Goal: Complete application form: Complete application form

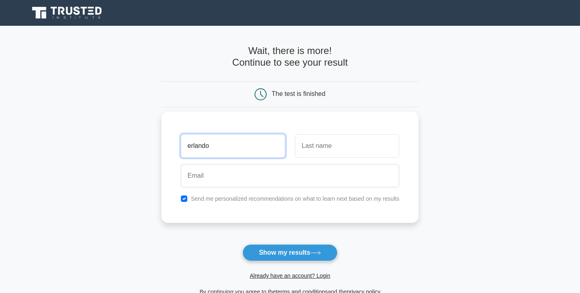
click at [247, 150] on input "erlando" at bounding box center [233, 145] width 104 height 23
type input "eri"
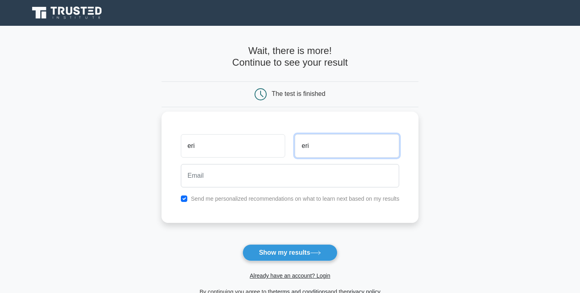
type input "eri"
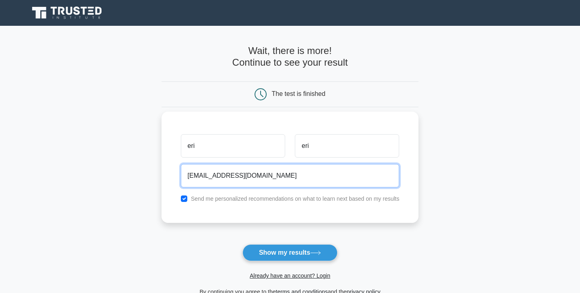
type input "[EMAIL_ADDRESS][DOMAIN_NAME]"
click at [243, 244] on button "Show my results" at bounding box center [290, 252] width 95 height 17
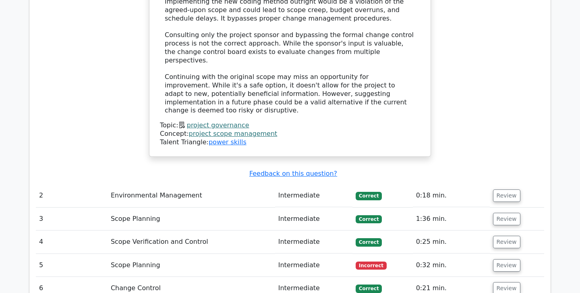
scroll to position [1176, 0]
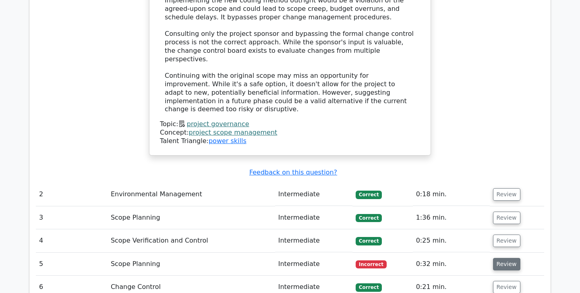
click at [509, 258] on button "Review" at bounding box center [506, 264] width 27 height 12
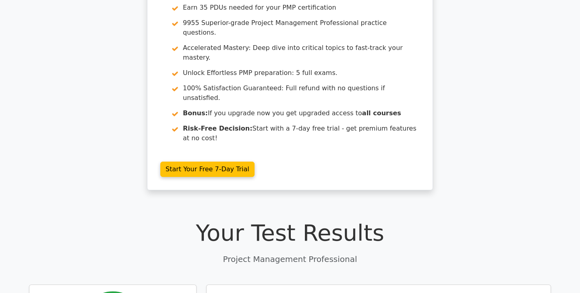
scroll to position [0, 0]
